Goal: Transaction & Acquisition: Obtain resource

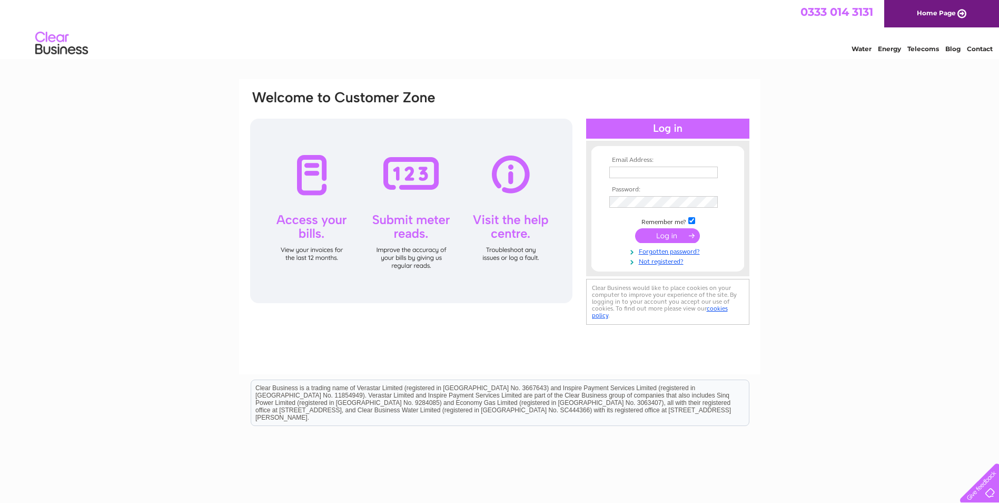
type input "[EMAIL_ADDRESS][DOMAIN_NAME]"
click at [810, 187] on div "Email Address: a.swebster@hotmail.co.uk Password: Forgotten password?" at bounding box center [499, 316] width 999 height 475
click at [673, 235] on input "submit" at bounding box center [667, 235] width 65 height 15
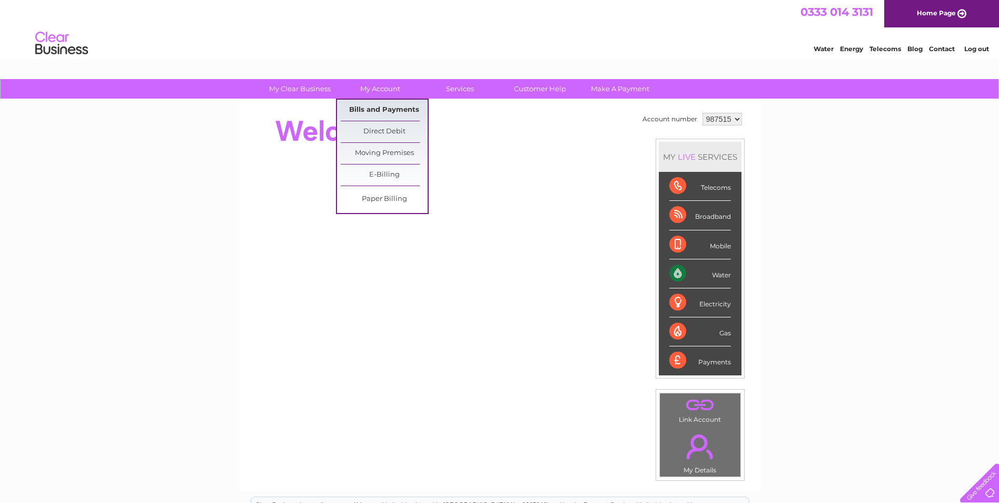
click at [386, 112] on link "Bills and Payments" at bounding box center [384, 110] width 87 height 21
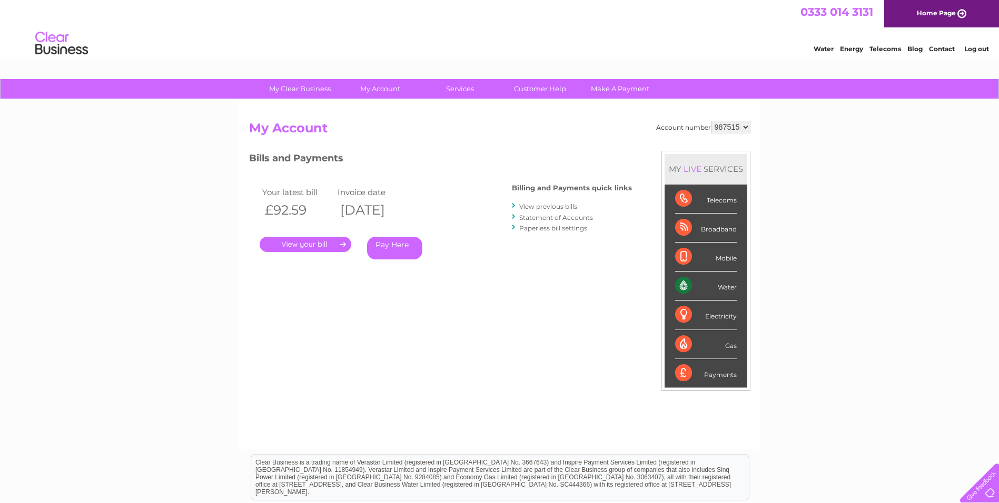
click at [312, 243] on link "." at bounding box center [306, 244] width 92 height 15
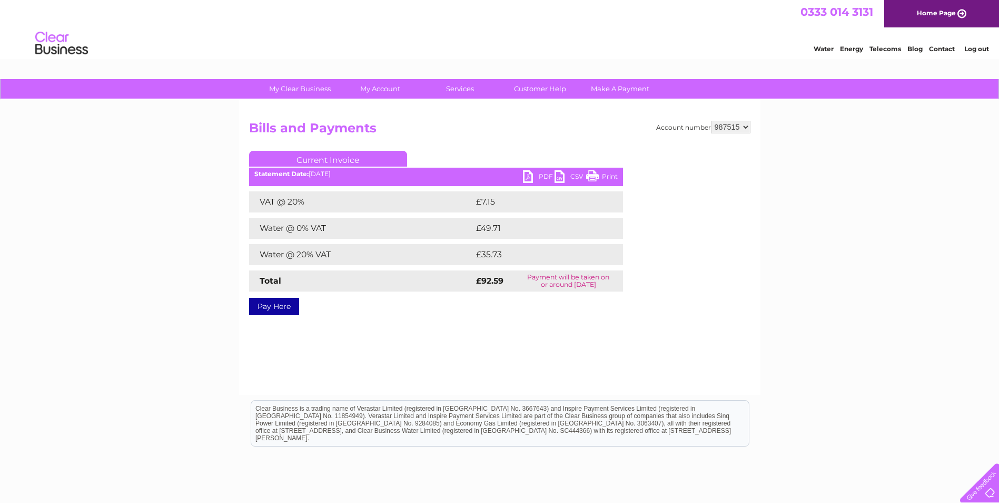
click at [531, 173] on link "PDF" at bounding box center [539, 177] width 32 height 15
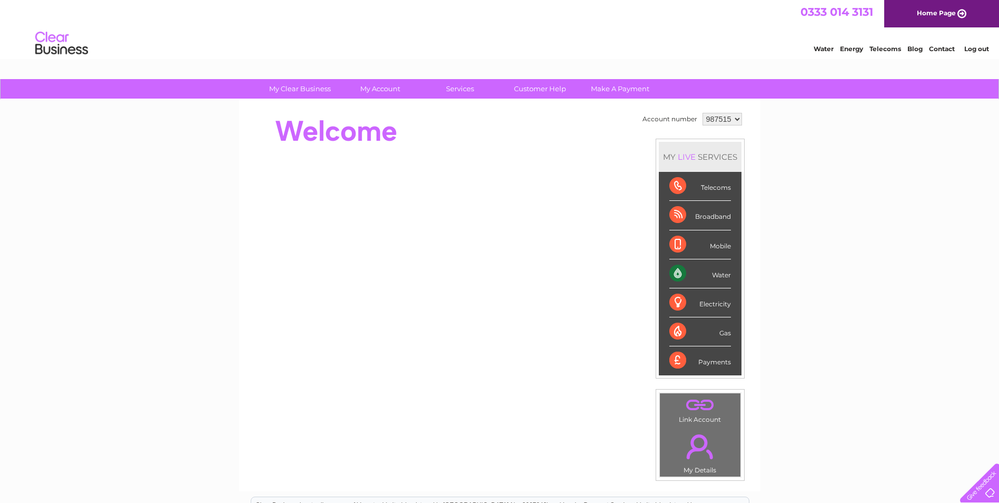
click at [980, 47] on link "Log out" at bounding box center [977, 49] width 25 height 8
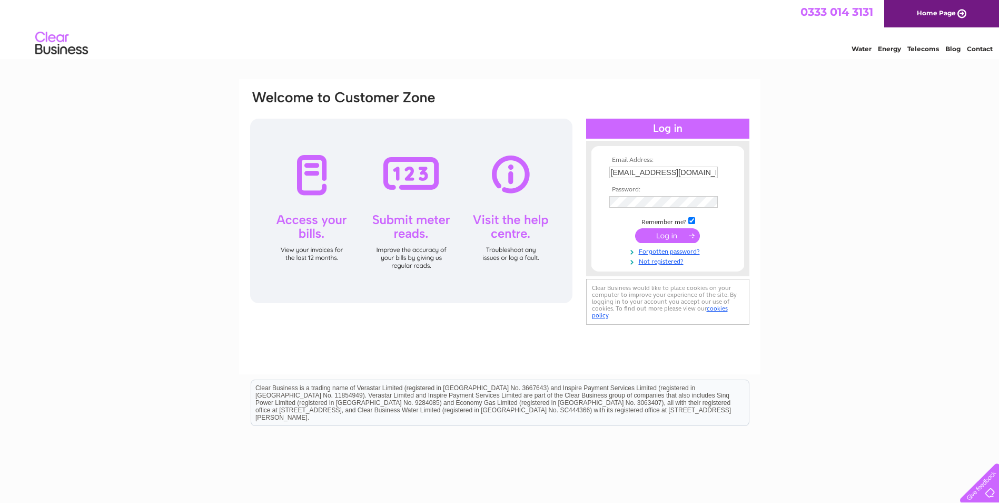
click at [701, 171] on input "a.swebster@hotmail.co.uk" at bounding box center [664, 172] width 109 height 12
type input "info@websterspharmacies.co.uk"
click at [675, 231] on input "submit" at bounding box center [667, 235] width 65 height 15
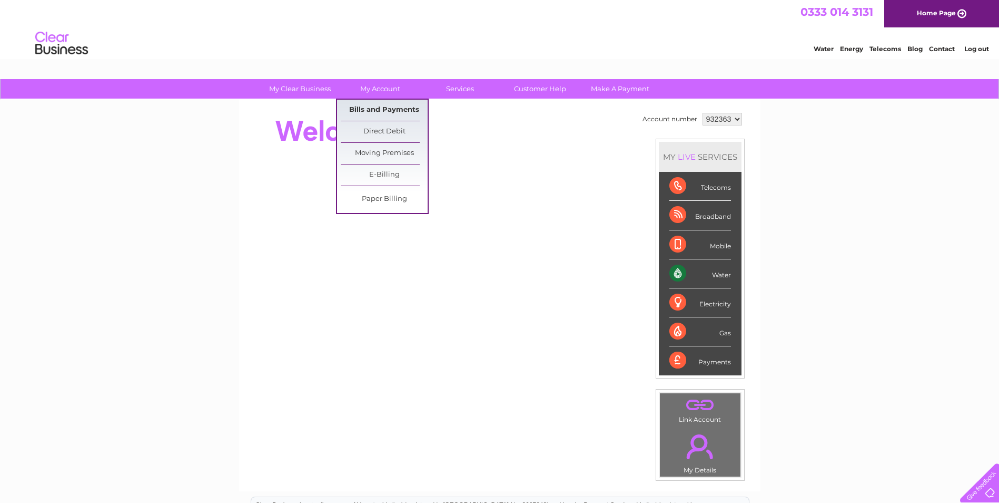
click at [383, 111] on link "Bills and Payments" at bounding box center [384, 110] width 87 height 21
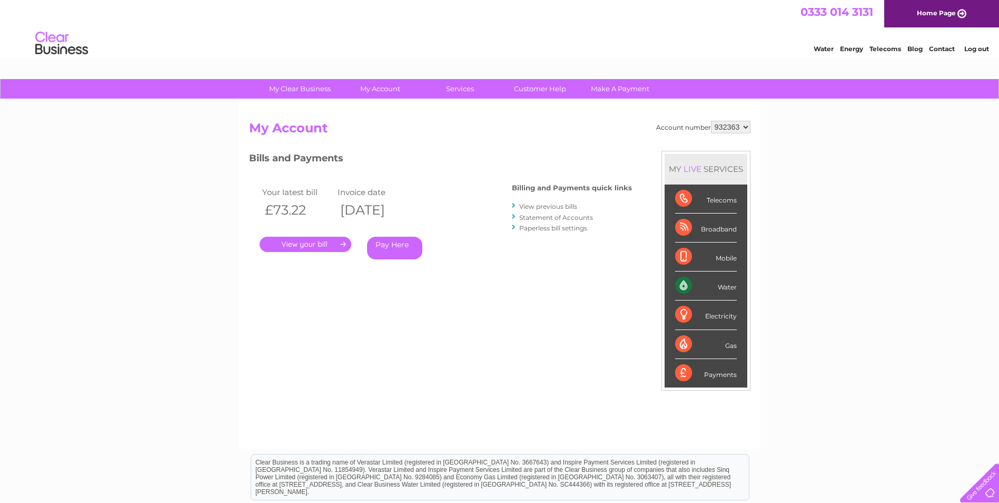
click at [317, 237] on link "." at bounding box center [306, 244] width 92 height 15
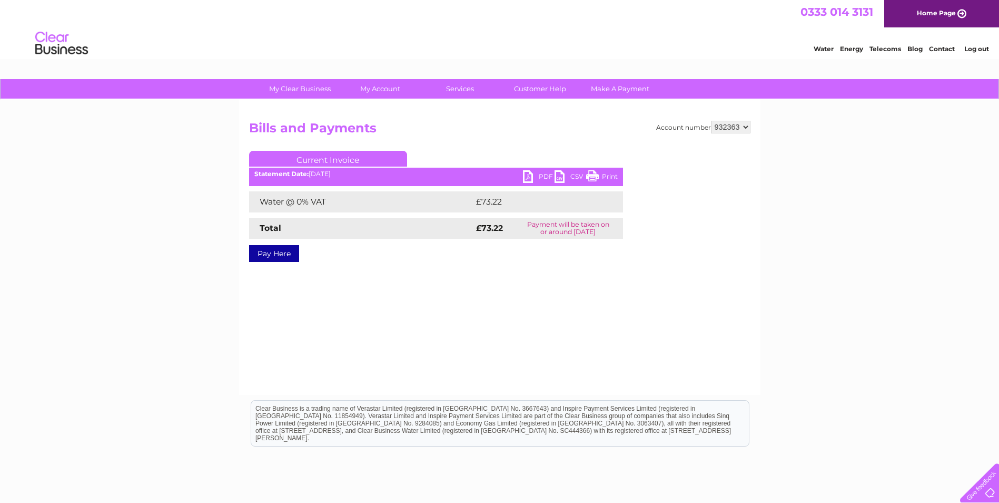
click at [526, 174] on link "PDF" at bounding box center [539, 177] width 32 height 15
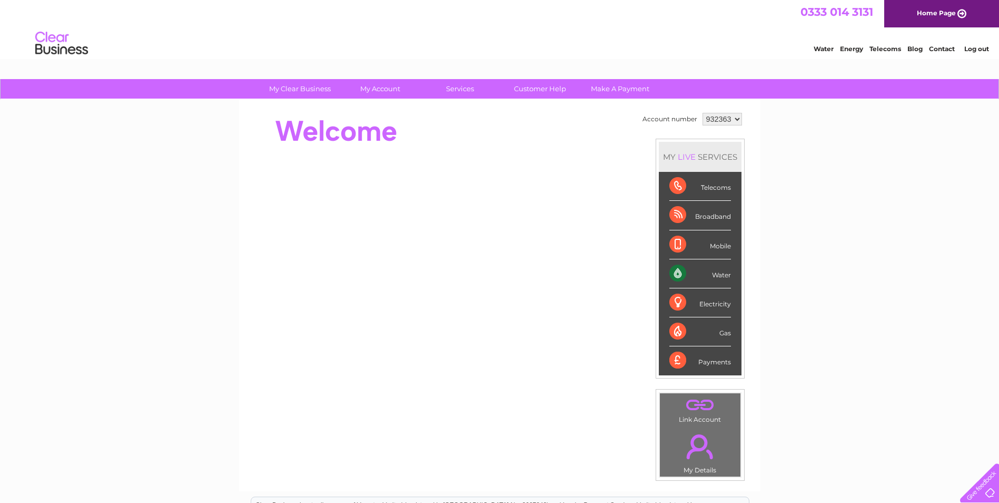
click at [735, 117] on select "932363 987564" at bounding box center [723, 119] width 40 height 13
select select "987564"
click at [703, 113] on select "932363 987564" at bounding box center [723, 119] width 40 height 13
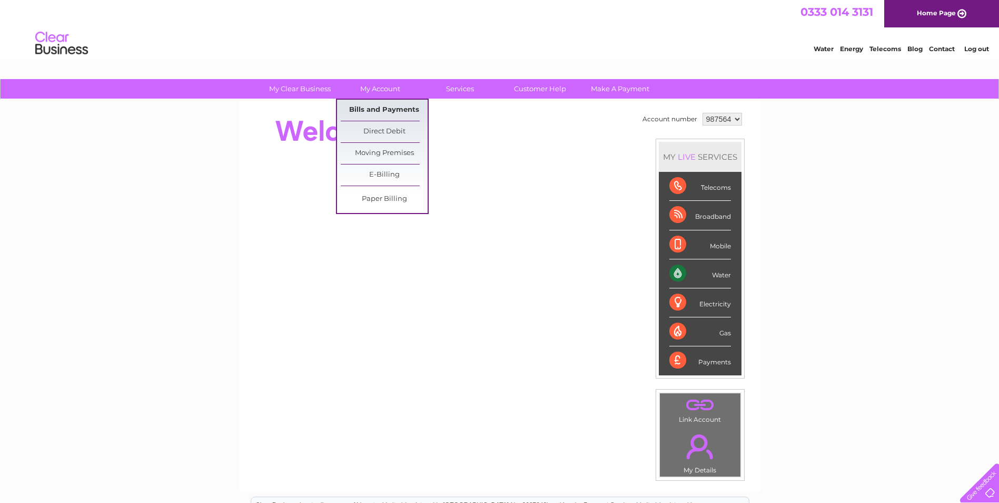
click at [378, 103] on link "Bills and Payments" at bounding box center [384, 110] width 87 height 21
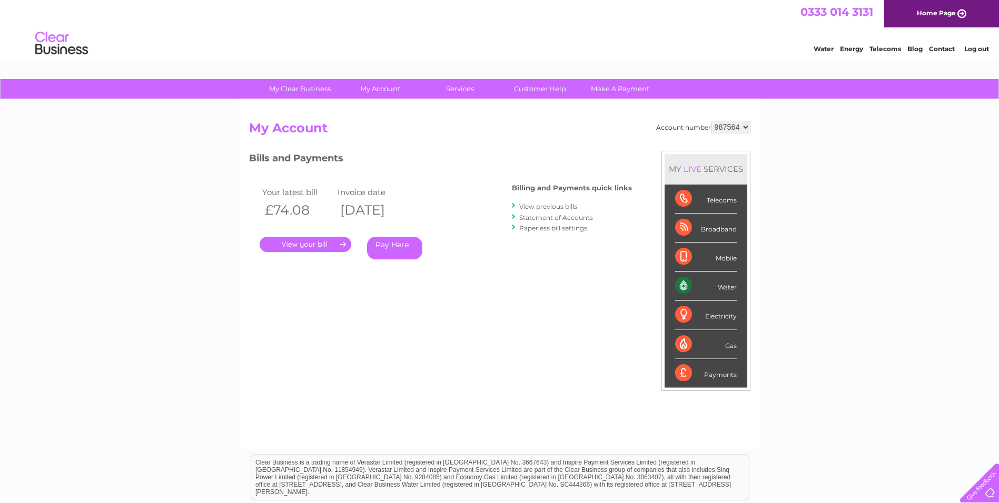
click at [297, 245] on link "." at bounding box center [306, 244] width 92 height 15
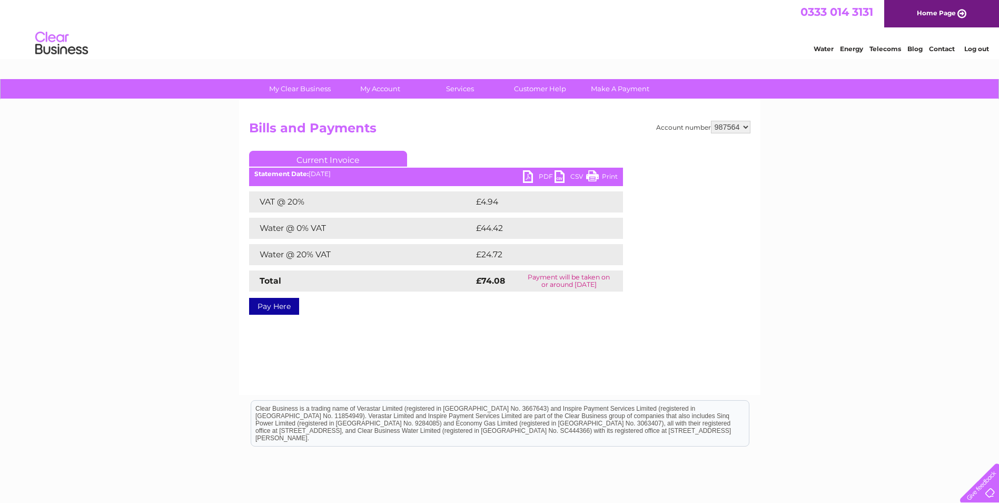
click at [532, 176] on link "PDF" at bounding box center [539, 177] width 32 height 15
click at [974, 51] on link "Log out" at bounding box center [977, 49] width 25 height 8
